Goal: Information Seeking & Learning: Check status

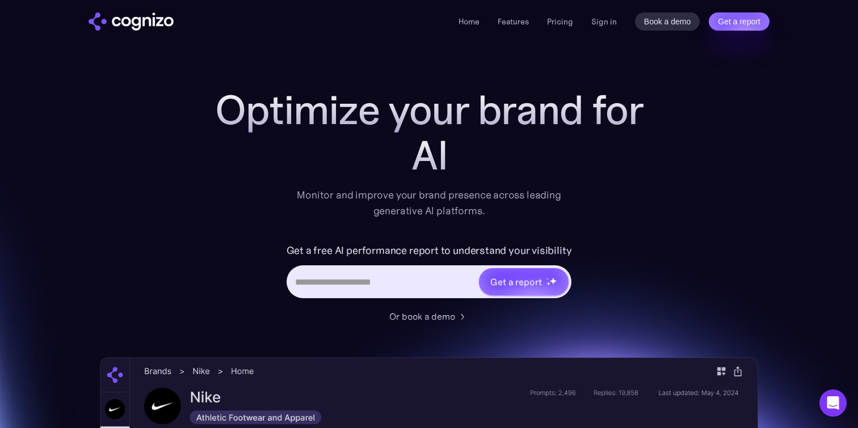
click at [590, 19] on div "Home Features Pricing Book a demo Get a report Sign in Book a demo Get a report" at bounding box center [613, 21] width 311 height 18
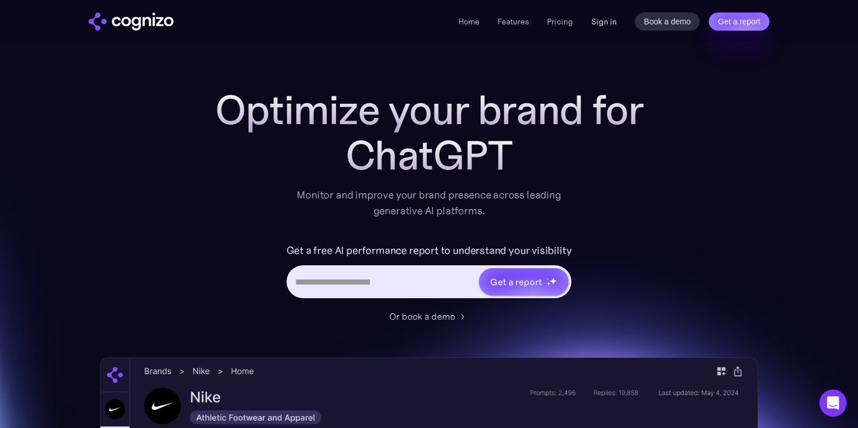
click at [593, 19] on link "Sign in" at bounding box center [604, 22] width 26 height 14
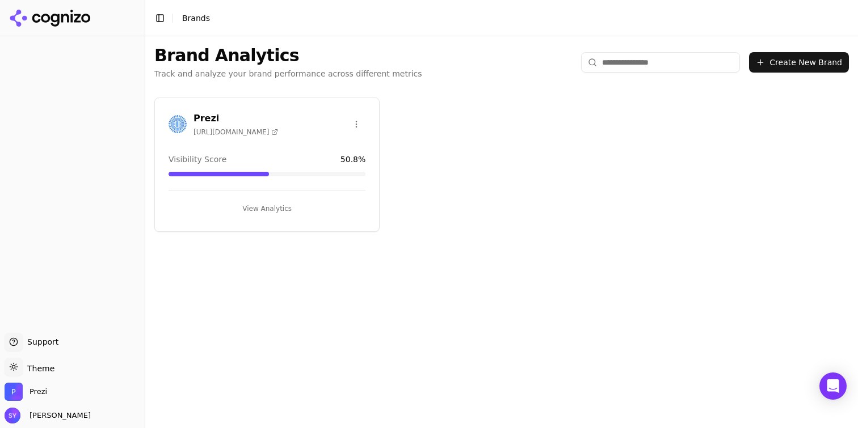
click at [269, 209] on button "View Analytics" at bounding box center [266, 209] width 197 height 18
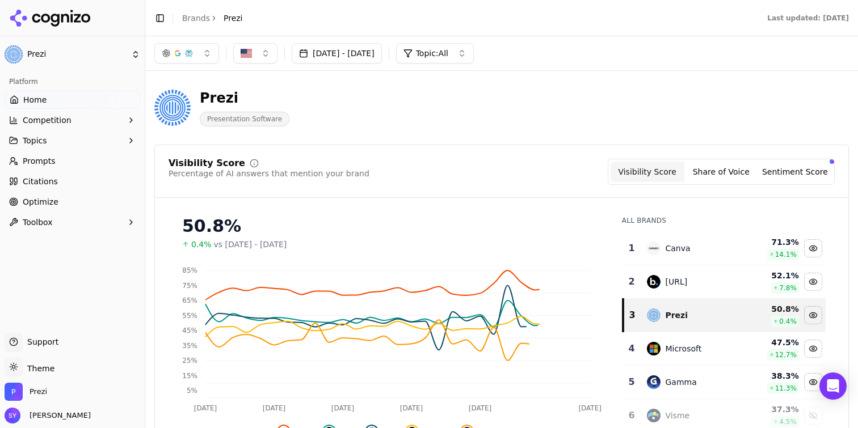
click at [77, 178] on link "Citations" at bounding box center [73, 181] width 136 height 18
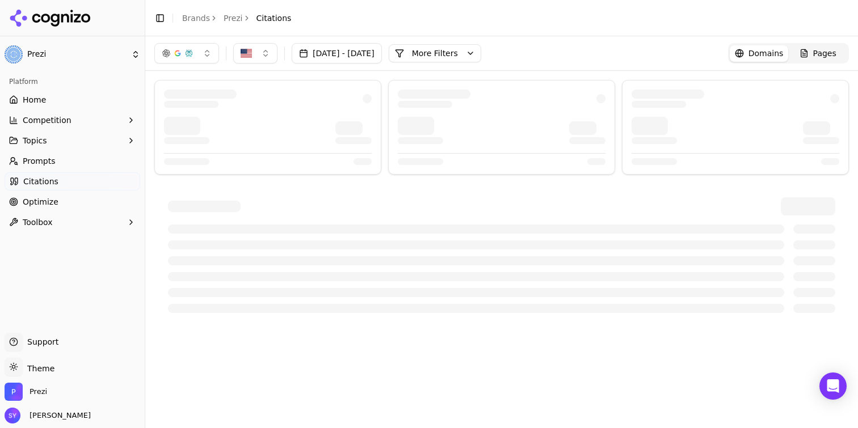
click at [466, 49] on button "More Filters" at bounding box center [435, 53] width 92 height 18
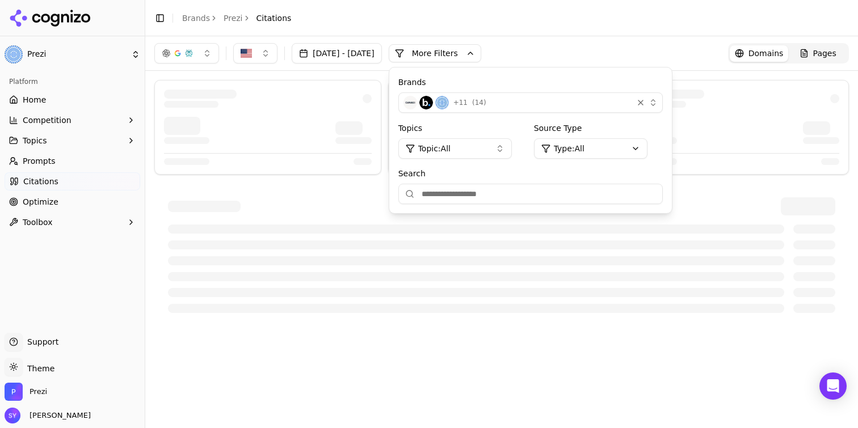
click at [619, 153] on html "Prezi Platform Home Competition Topics Prompts Citations Optimize Toolbox Suppo…" at bounding box center [429, 214] width 858 height 428
click at [627, 206] on div "Owned" at bounding box center [632, 209] width 121 height 18
click at [634, 286] on div at bounding box center [501, 269] width 667 height 88
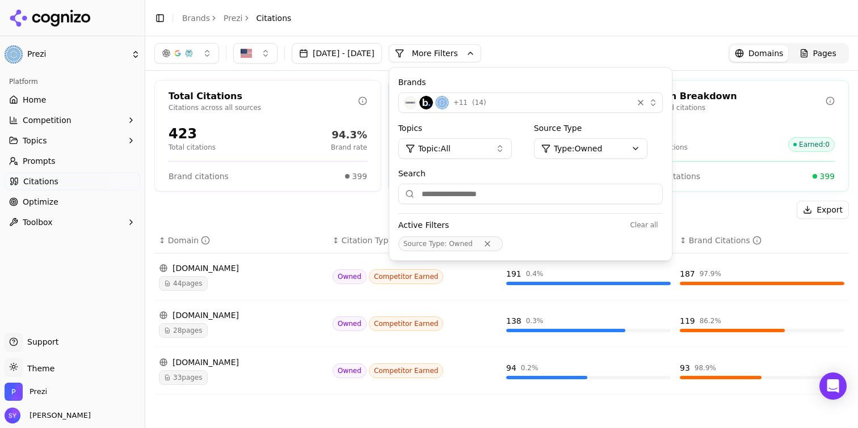
click at [621, 45] on div "Aug 17, 2025 - Sep 16, 2025 More More Filters Brands + 11 ( 14 ) Topics Topic: …" at bounding box center [501, 53] width 694 height 20
click at [312, 275] on div "support.prezi.com 44 pages" at bounding box center [241, 277] width 164 height 28
